Goal: Task Accomplishment & Management: Use online tool/utility

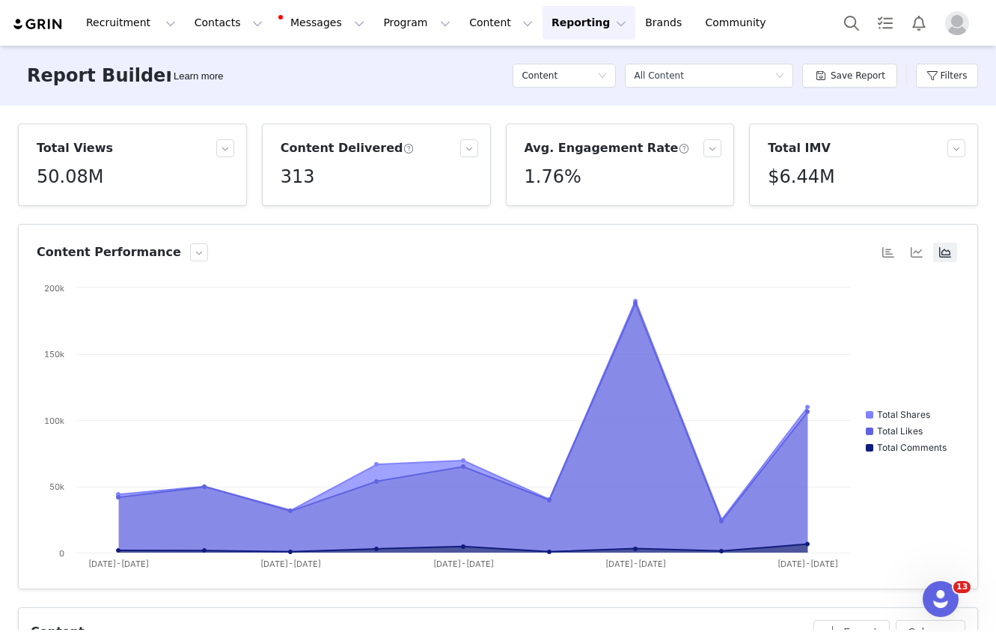
scroll to position [826, 0]
click at [943, 82] on button "Filters" at bounding box center [947, 76] width 62 height 24
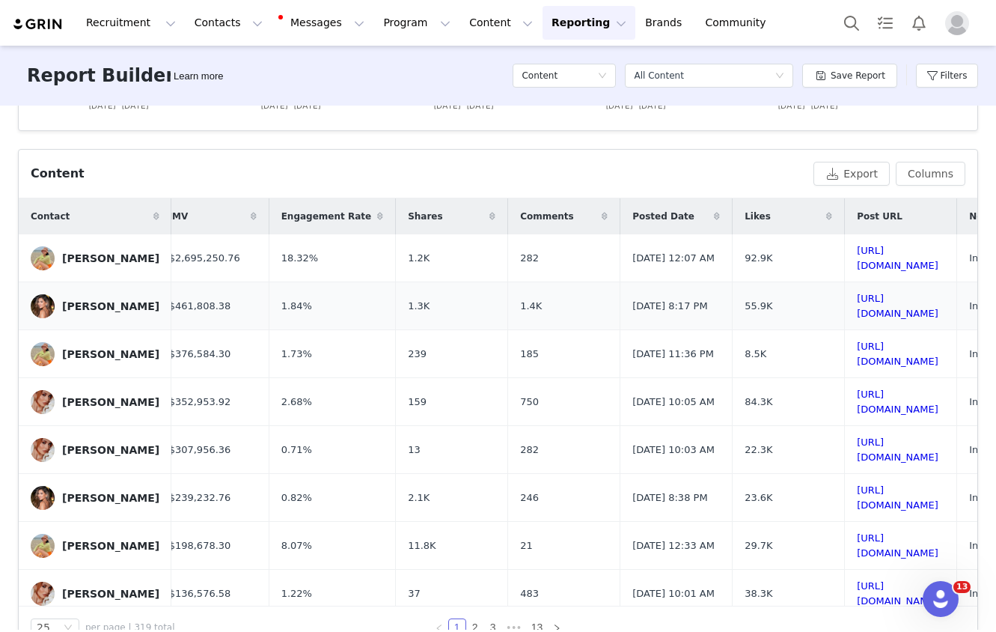
scroll to position [0, 336]
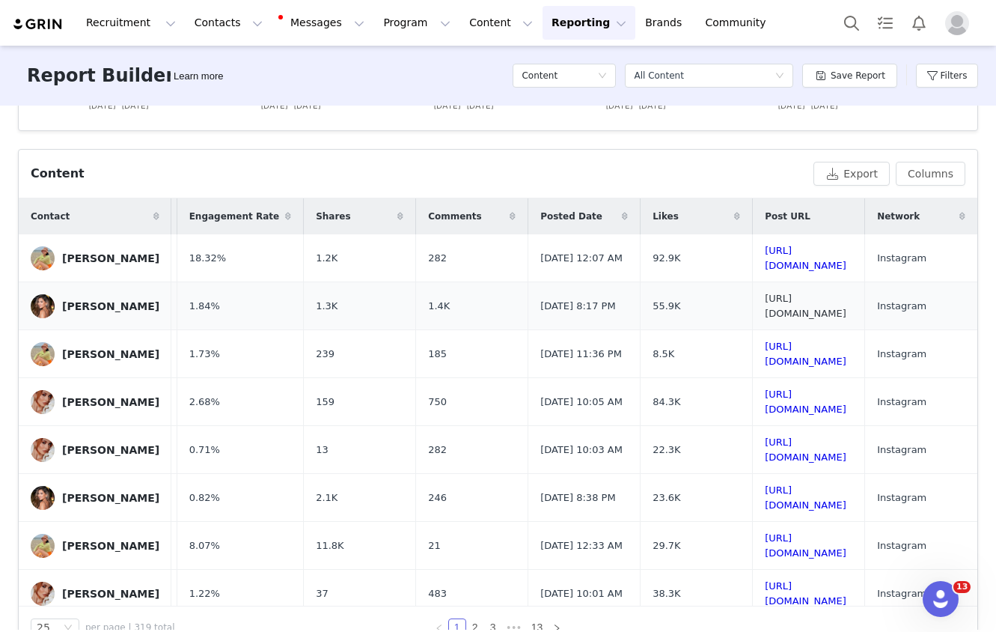
click at [829, 305] on link "[URL][DOMAIN_NAME]" at bounding box center [806, 306] width 82 height 26
